Goal: Feedback & Contribution: Submit feedback/report problem

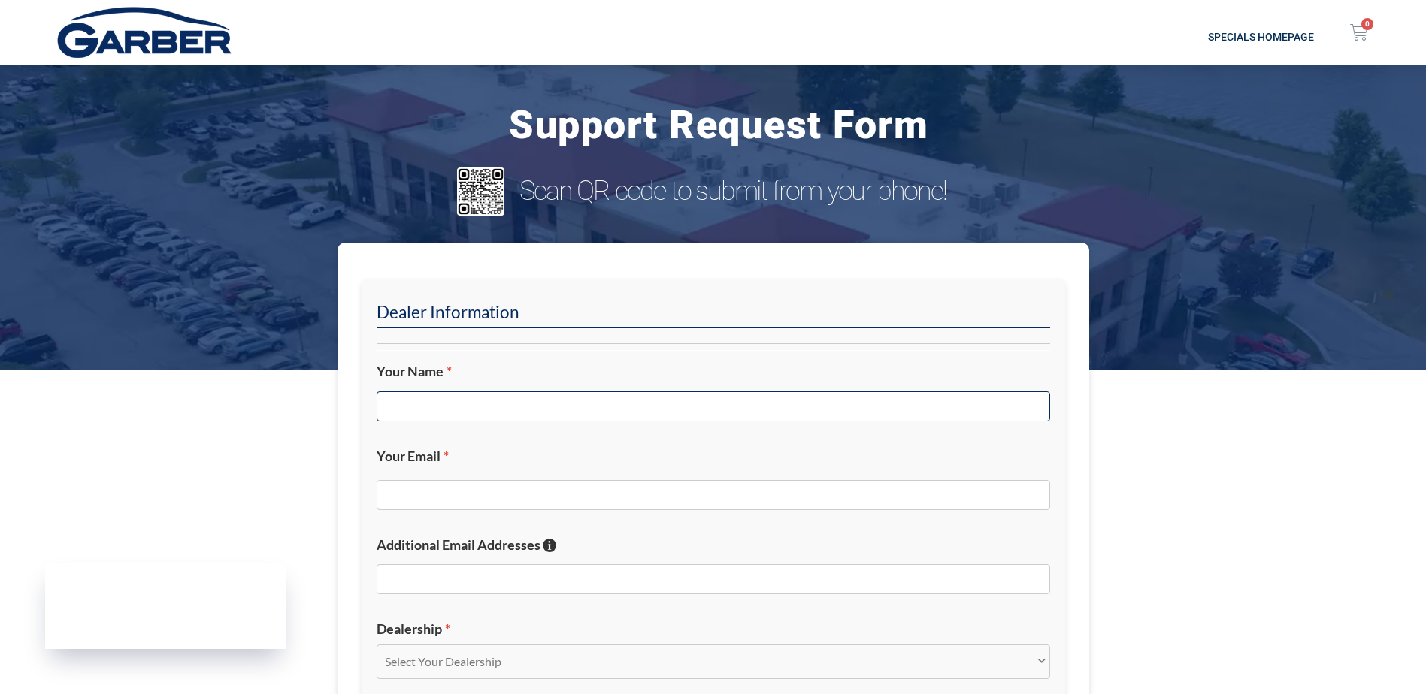
click at [418, 416] on input "Your Name *" at bounding box center [712, 407] width 673 height 30
click at [422, 412] on input "[PERSON_NAME]" at bounding box center [712, 407] width 673 height 30
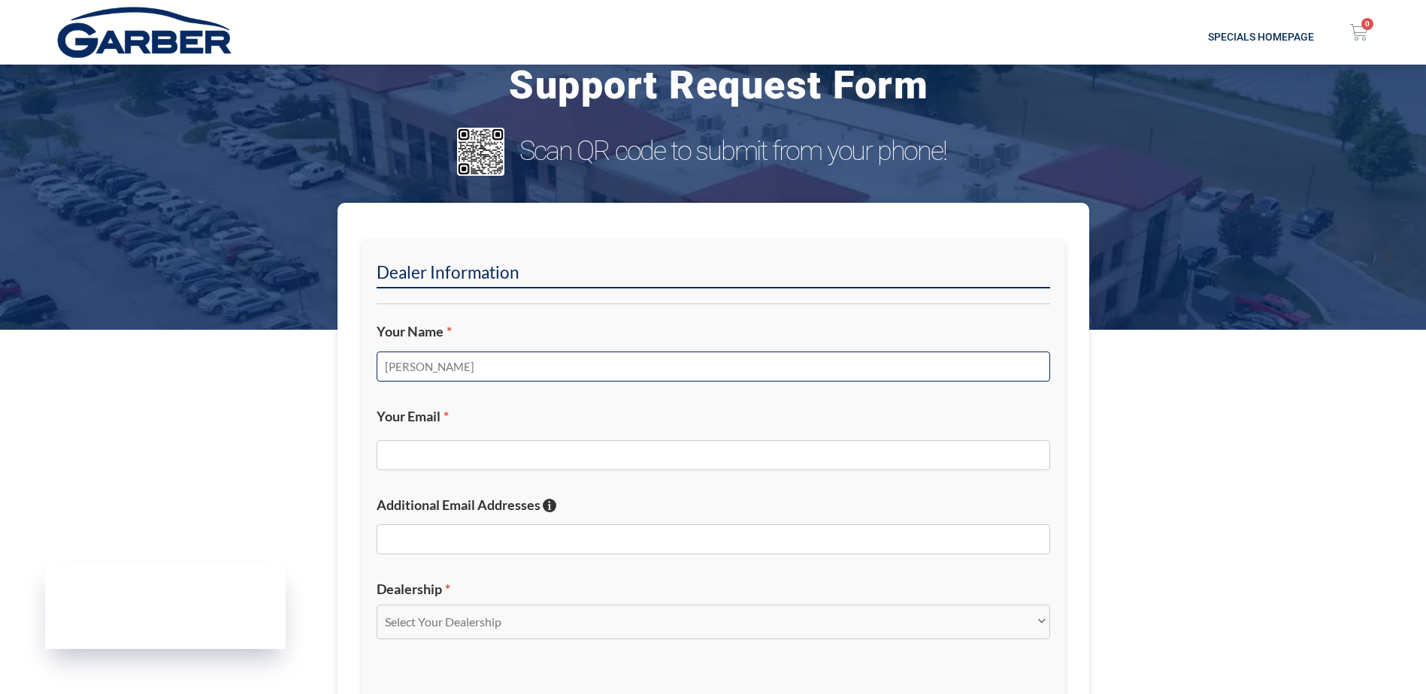
scroll to position [75, 0]
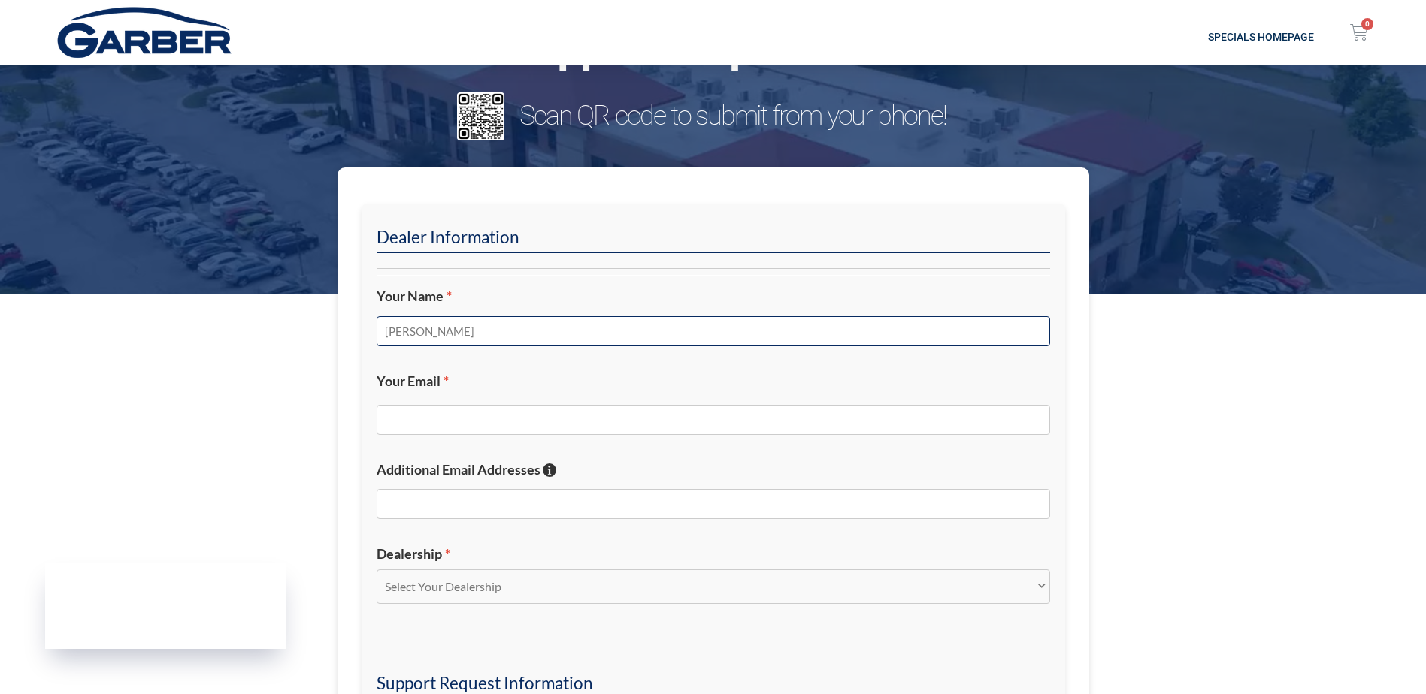
type input "[PERSON_NAME]"
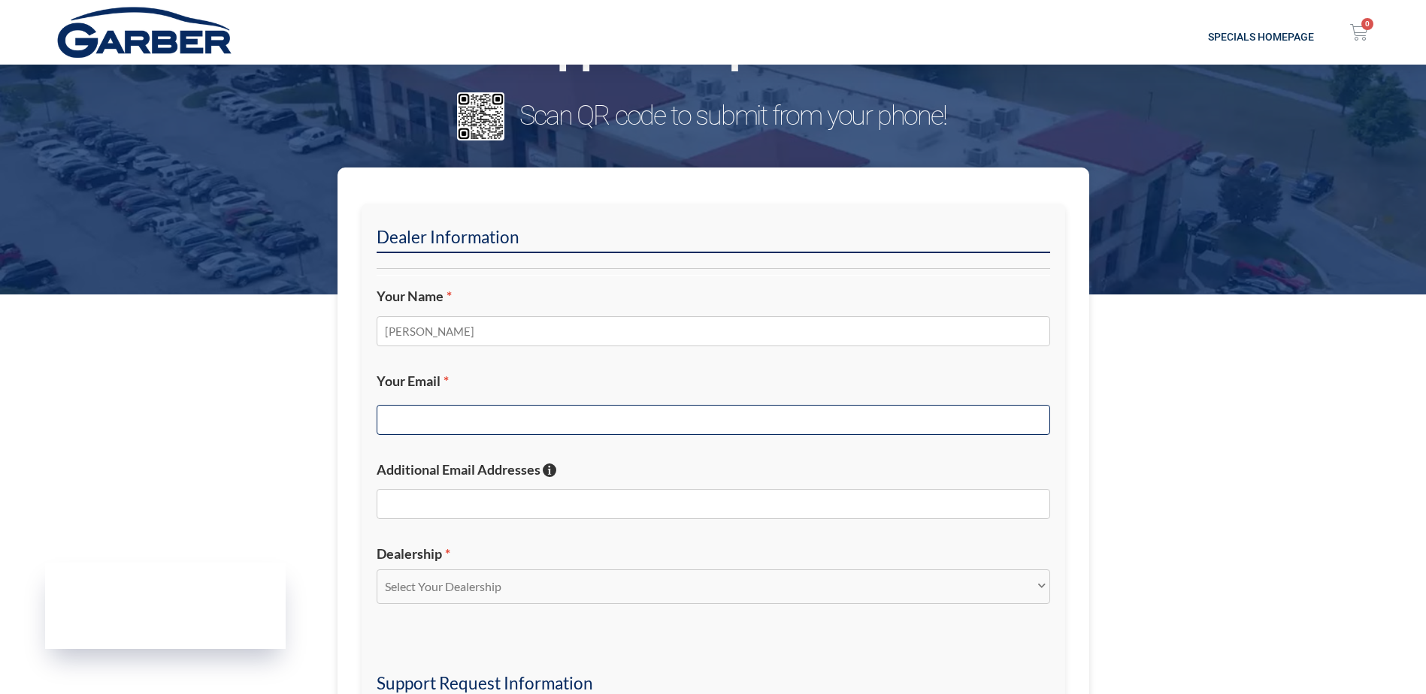
click at [463, 414] on input "Your Email *" at bounding box center [712, 420] width 673 height 30
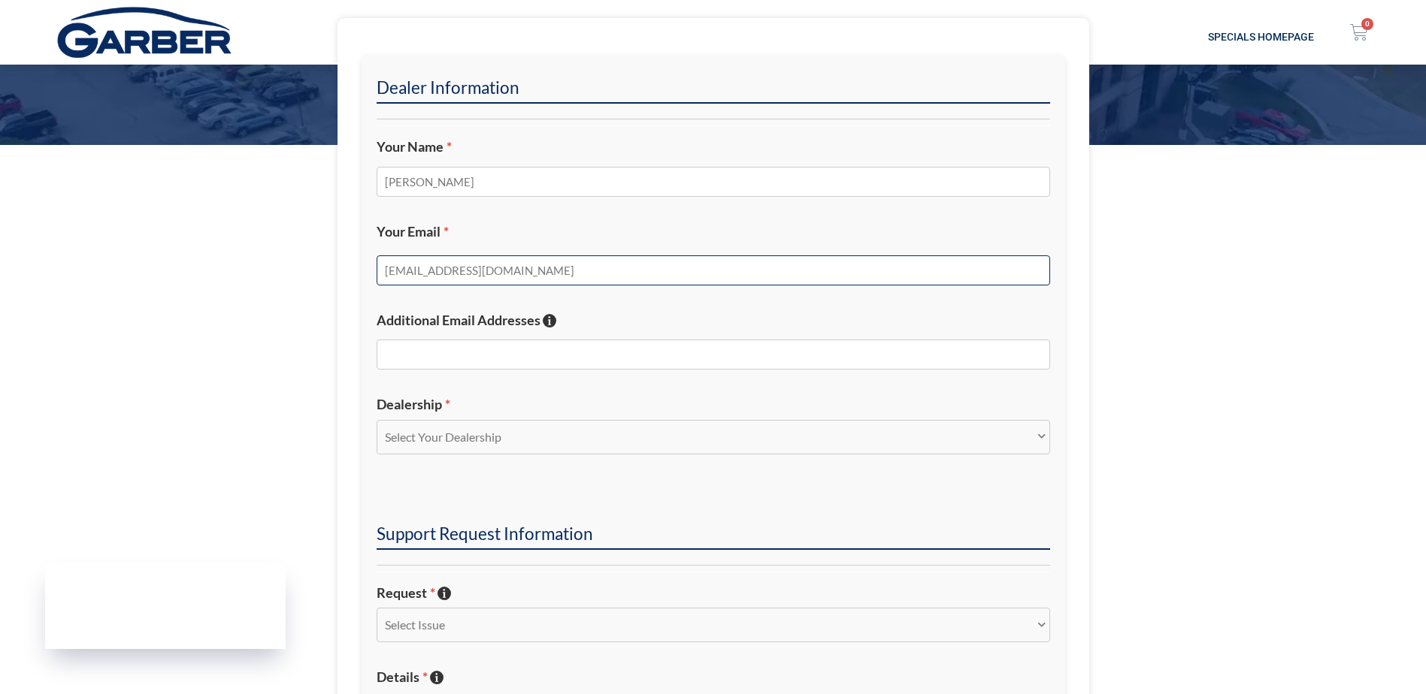
scroll to position [225, 0]
type input "[EMAIL_ADDRESS][DOMAIN_NAME]"
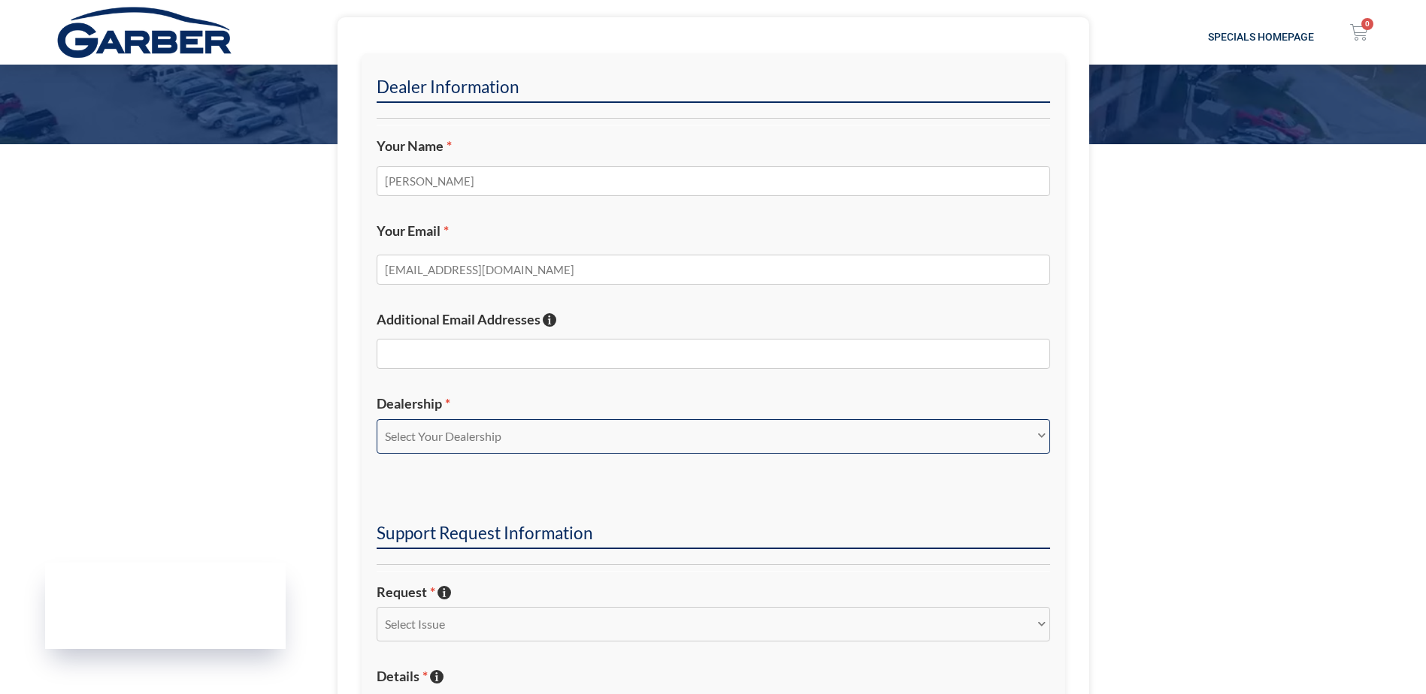
click at [486, 437] on select "Select Your Dealership Acura of Rochester Delray Buick GMC [PERSON_NAME] Automa…" at bounding box center [712, 436] width 673 height 35
select select "[PERSON_NAME] Chevrolet [PERSON_NAME]"
click at [376, 419] on select "Select Your Dealership Acura of Rochester Delray Buick GMC [PERSON_NAME] Automa…" at bounding box center [712, 436] width 673 height 35
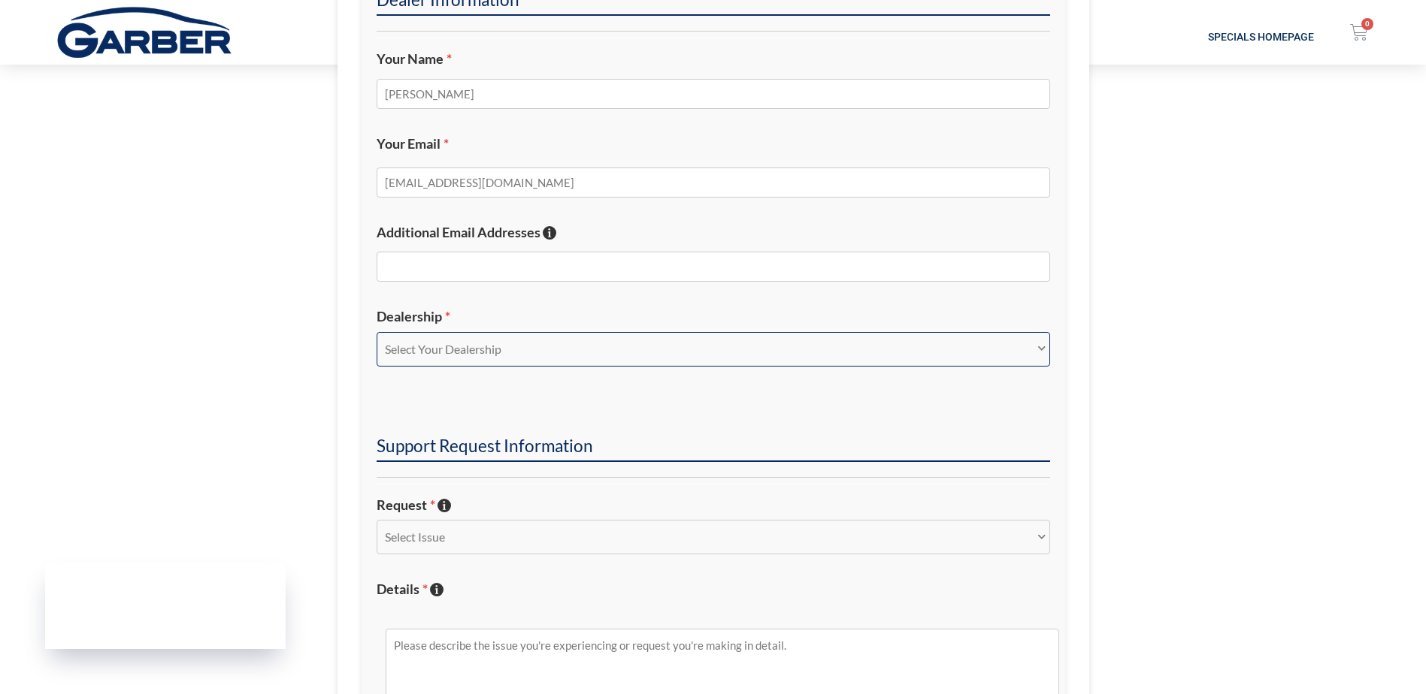
scroll to position [451, 0]
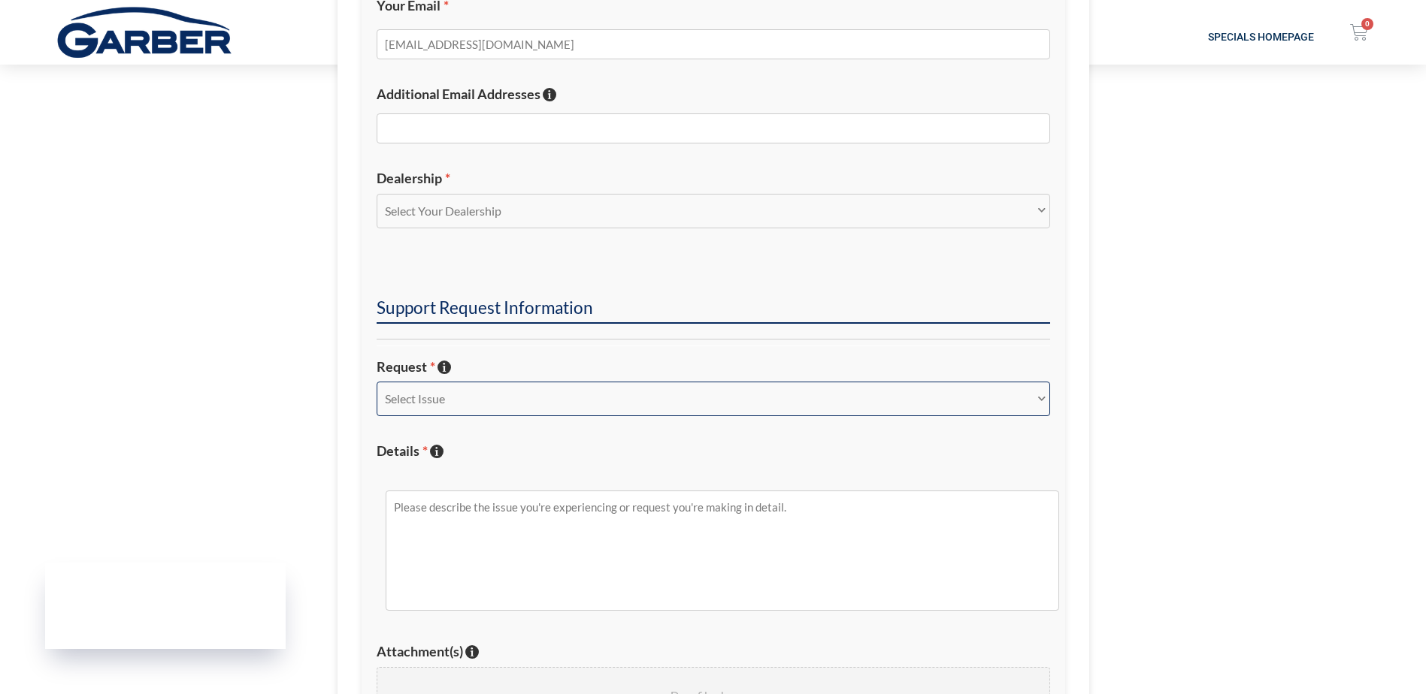
click at [463, 393] on select "Select Issue New Inquiry/Request Inventory Management Inventory Feed Website Fu…" at bounding box center [712, 399] width 673 height 35
select select "Inventory Feed"
click at [376, 382] on select "Select Issue New Inquiry/Request Inventory Management Inventory Feed Website Fu…" at bounding box center [712, 399] width 673 height 35
click at [478, 521] on textarea "Details * Describe the issue with specific details if possible!" at bounding box center [721, 551] width 673 height 120
click at [836, 512] on textarea "2023 Toyota 4Runner with stock number 15130500T not showing on our website." at bounding box center [721, 551] width 673 height 120
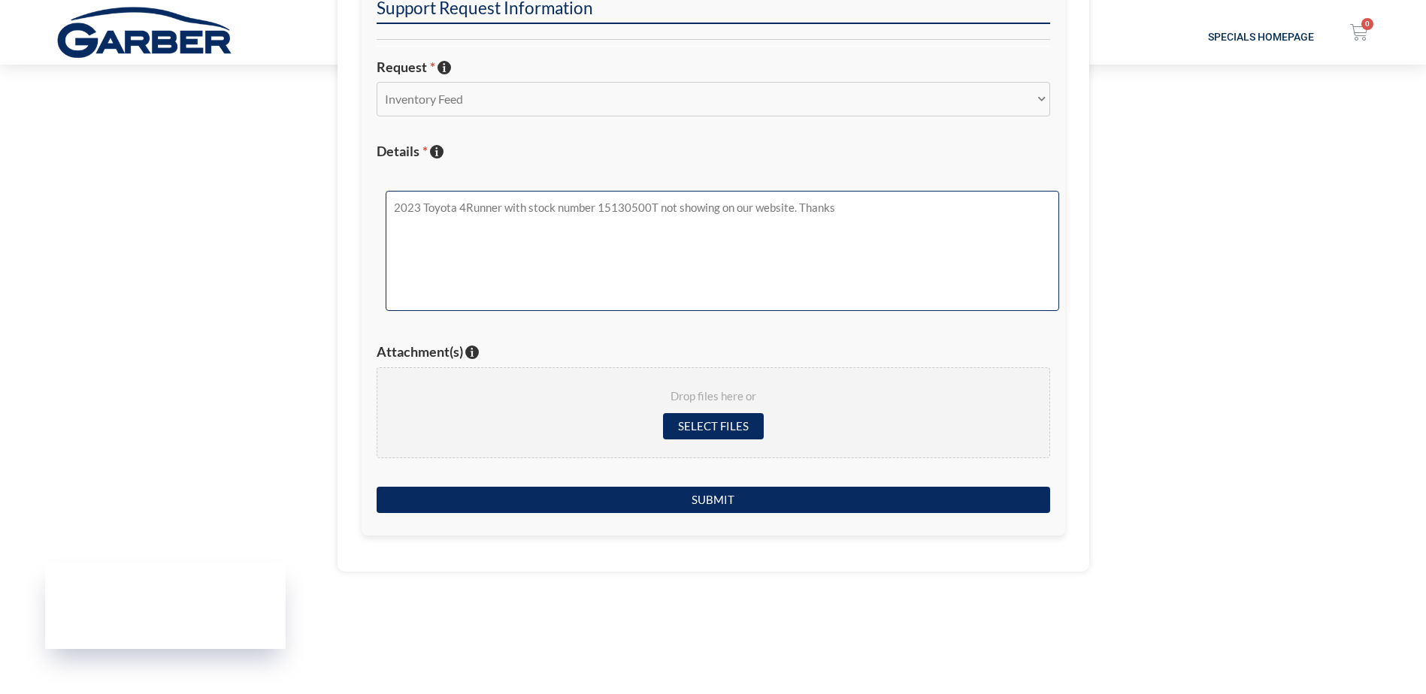
scroll to position [751, 0]
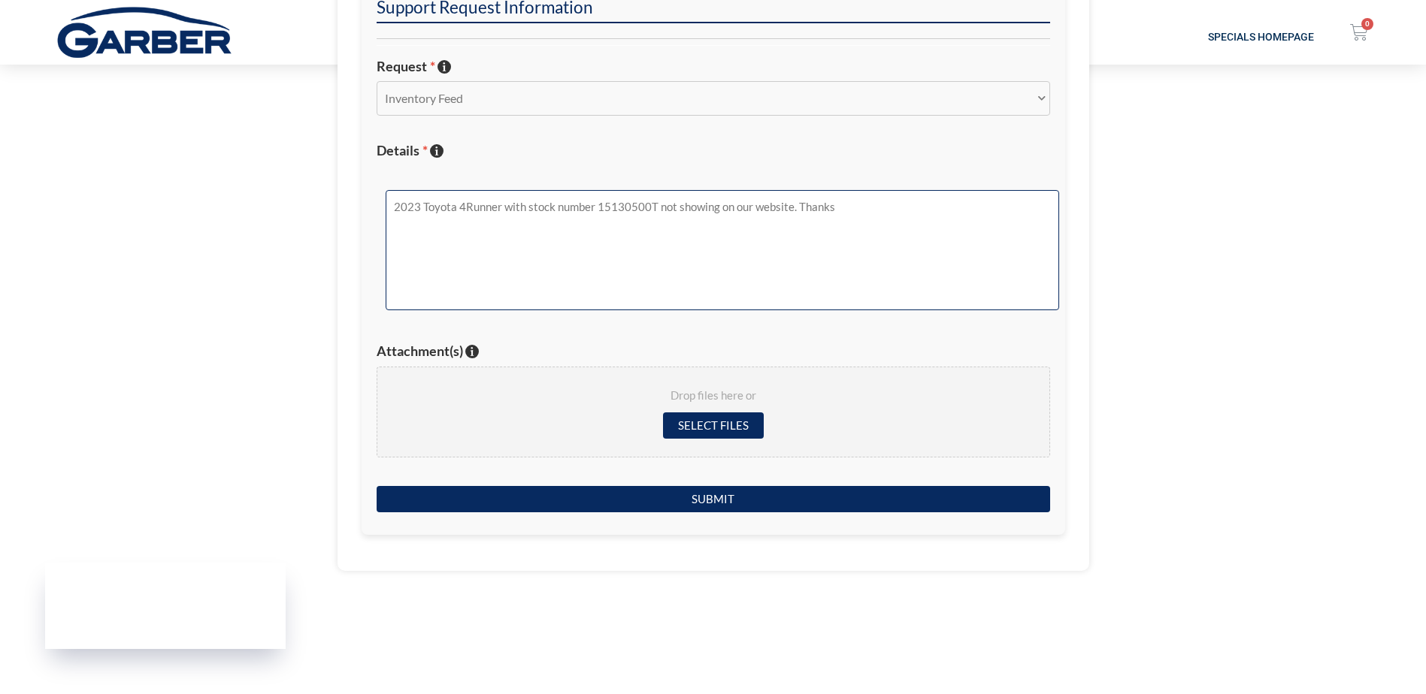
drag, startPoint x: 844, startPoint y: 206, endPoint x: 792, endPoint y: 209, distance: 51.9
click at [792, 209] on textarea "2023 Toyota 4Runner with stock number 15130500T not showing on our website. Tha…" at bounding box center [721, 250] width 673 height 120
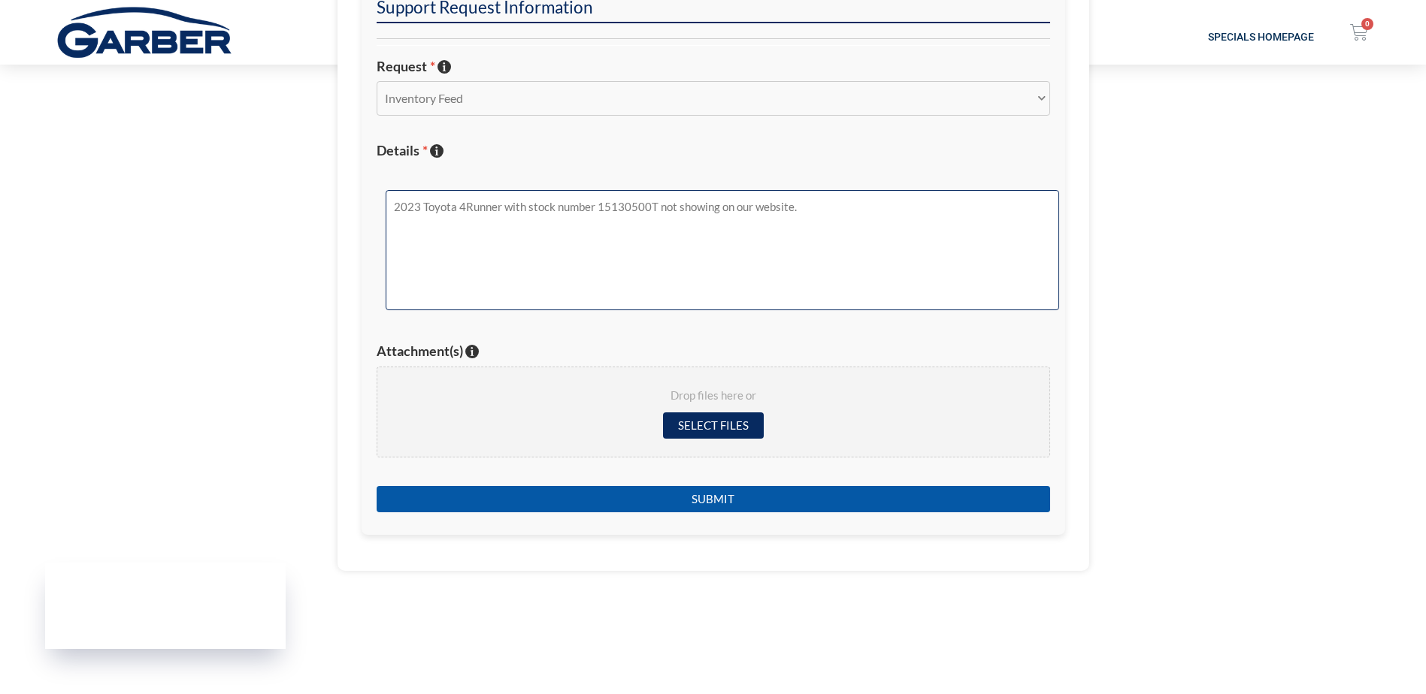
type textarea "2023 Toyota 4Runner with stock number 15130500T not showing on our website."
click at [748, 496] on input "Submit" at bounding box center [712, 499] width 673 height 26
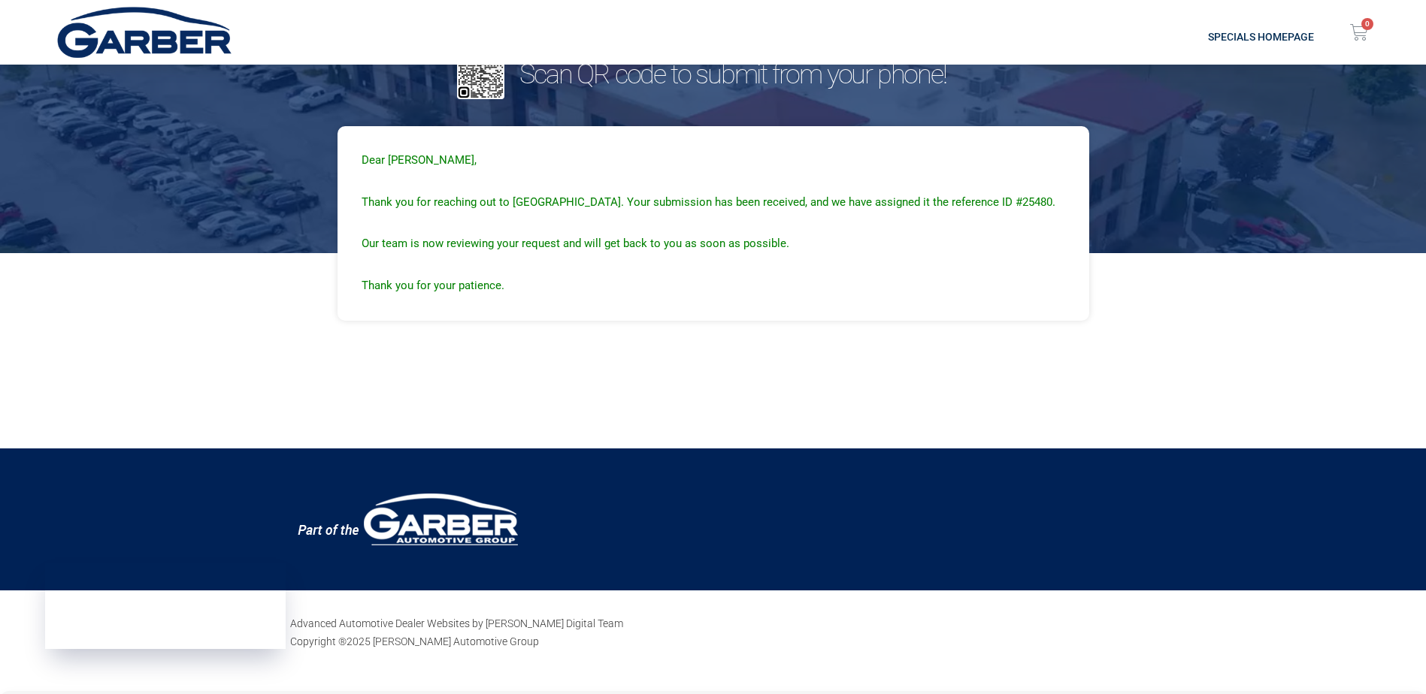
scroll to position [0, 0]
